Goal: Information Seeking & Learning: Learn about a topic

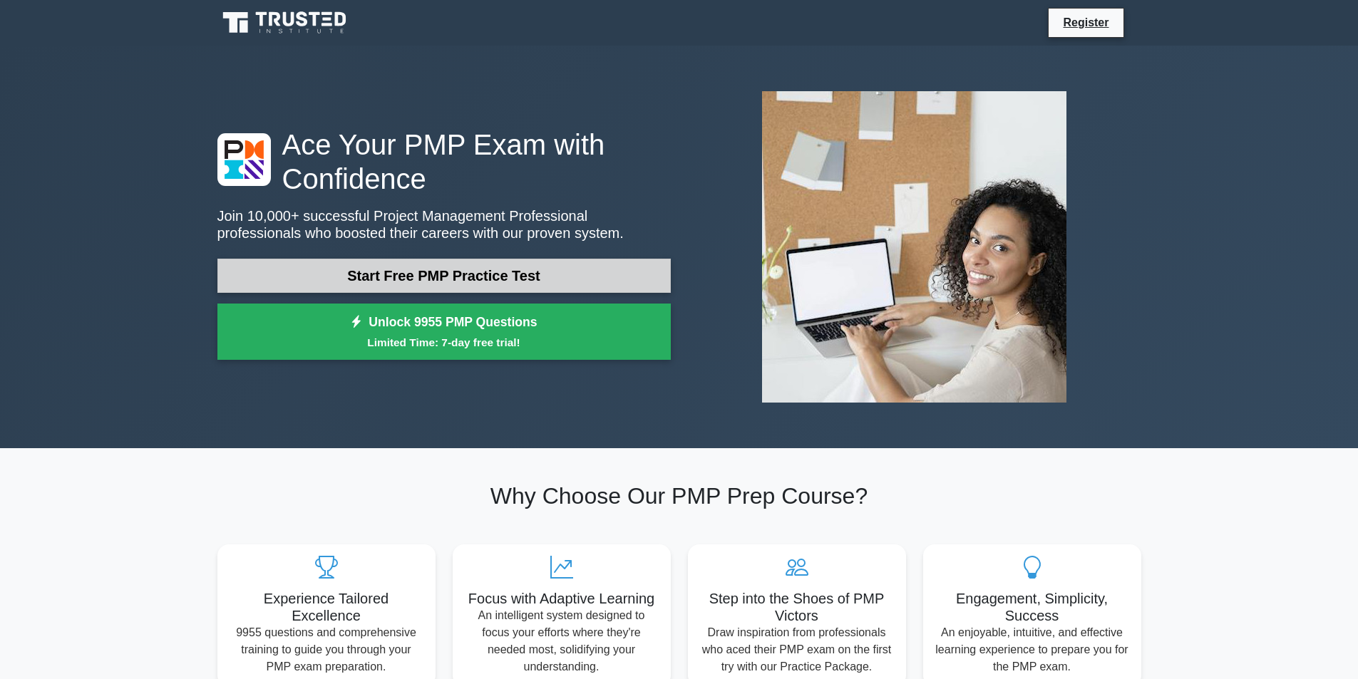
click at [508, 284] on link "Start Free PMP Practice Test" at bounding box center [443, 276] width 453 height 34
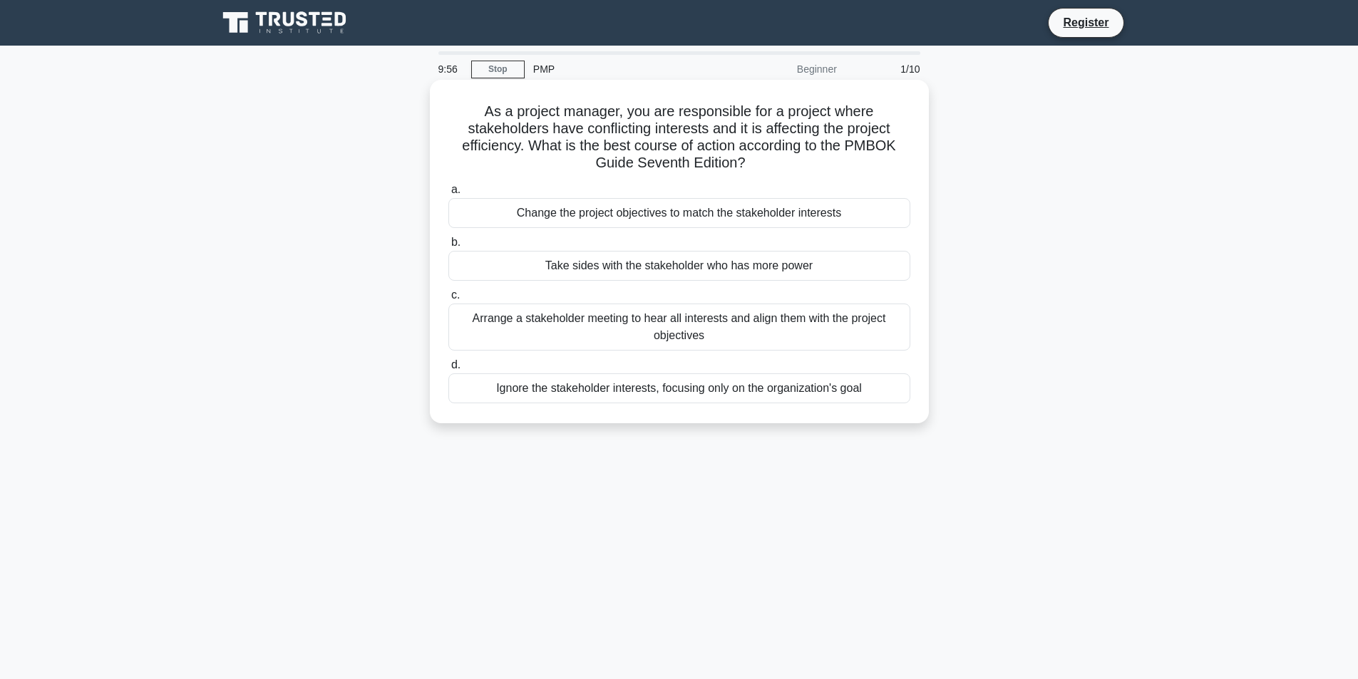
click at [639, 207] on div "Change the project objectives to match the stakeholder interests" at bounding box center [679, 213] width 462 height 30
click at [448, 195] on input "a. Change the project objectives to match the stakeholder interests" at bounding box center [448, 189] width 0 height 9
